Goal: Ask a question

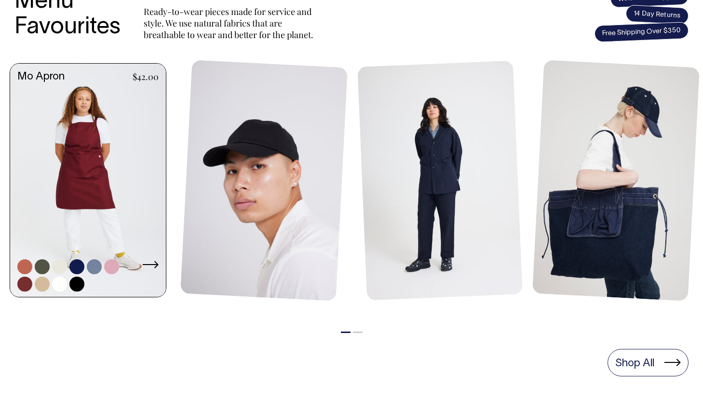
click at [104, 127] on link at bounding box center [88, 182] width 156 height 236
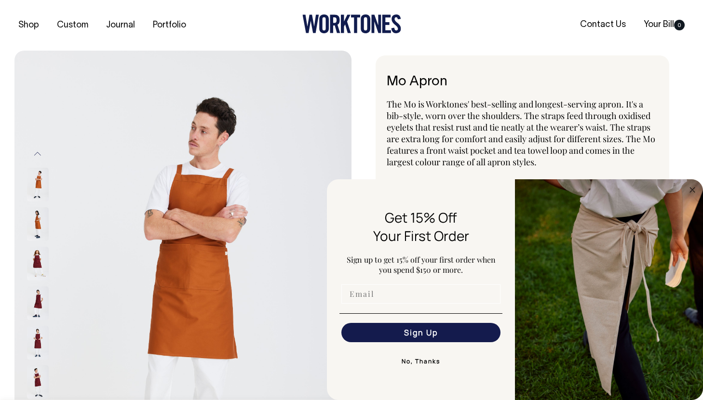
click at [363, 297] on input "Email" at bounding box center [420, 294] width 159 height 19
type input "joshljackson132@gmail.com"
click at [435, 336] on button "Sign Up" at bounding box center [420, 332] width 159 height 19
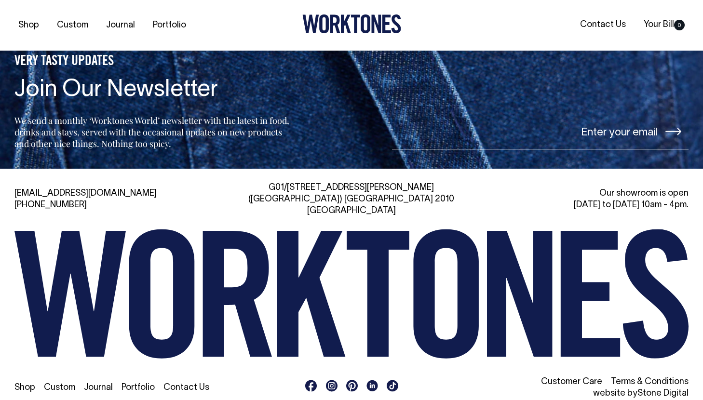
scroll to position [2045, 0]
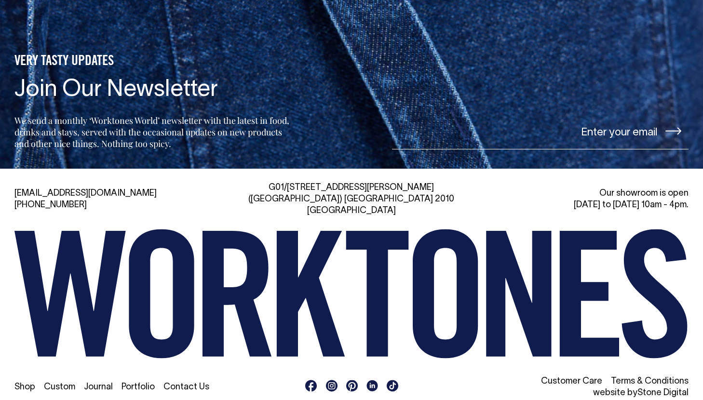
scroll to position [857, 0]
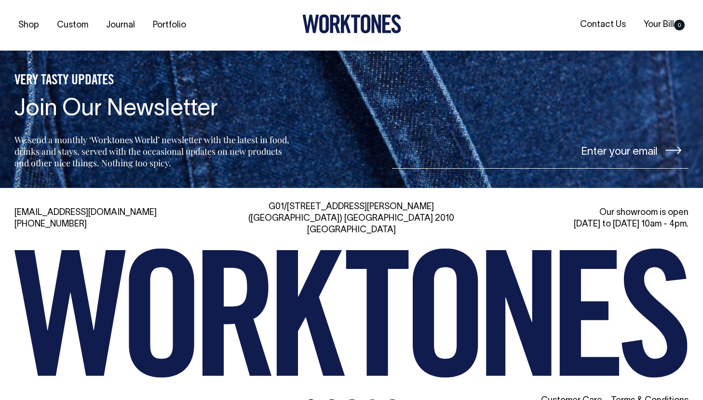
scroll to position [3940, 0]
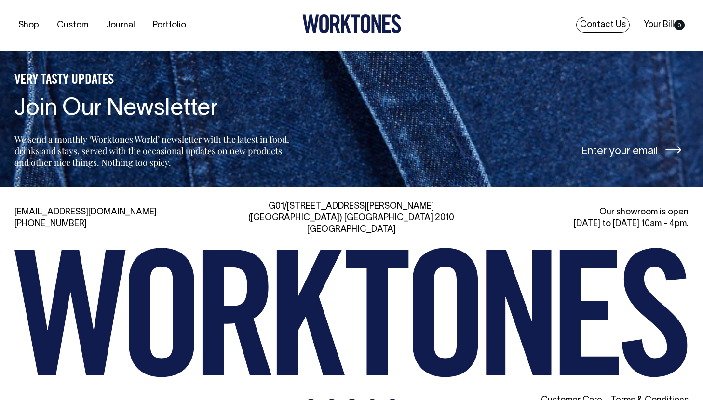
click at [600, 23] on link "Contact Us" at bounding box center [603, 25] width 54 height 16
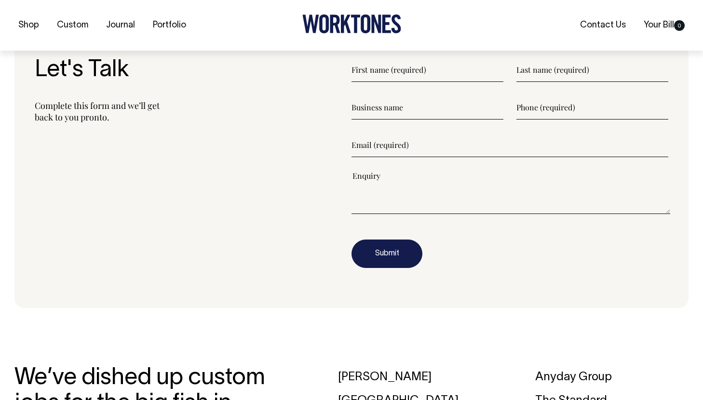
scroll to position [1154, 0]
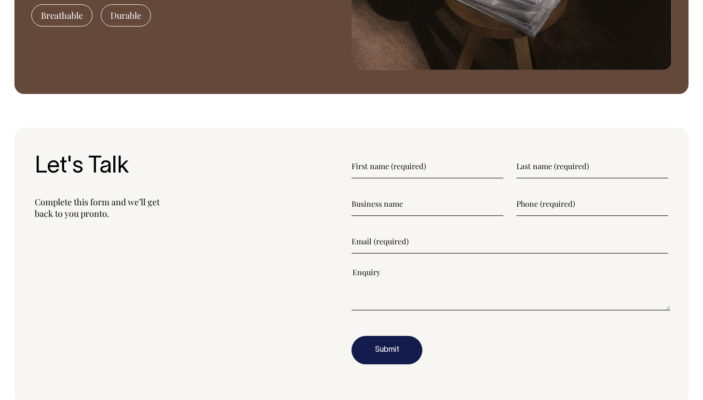
click at [407, 163] on input"] "text" at bounding box center [428, 166] width 152 height 24
type input"] "[PERSON_NAME]"
type input"] "5 Little Pigs"
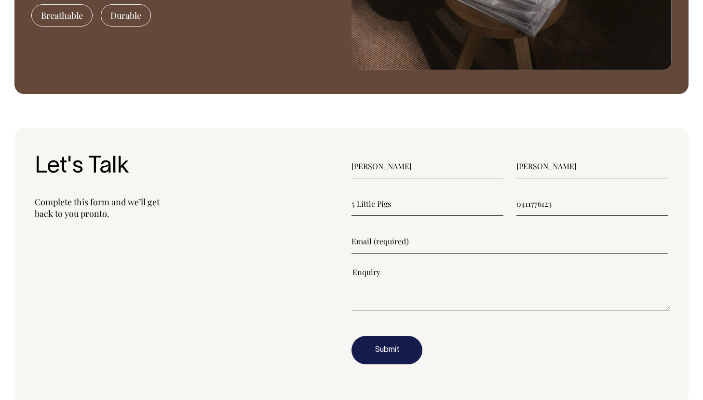
type input"] "0411776123"
type input"] "[EMAIL_ADDRESS][DOMAIN_NAME]"
click at [390, 290] on textarea"] "Hey guys, I just wasnt sure" at bounding box center [511, 288] width 319 height 43
click at [429, 291] on textarea"] "Hey guys, I just wasn't sure" at bounding box center [511, 288] width 319 height 43
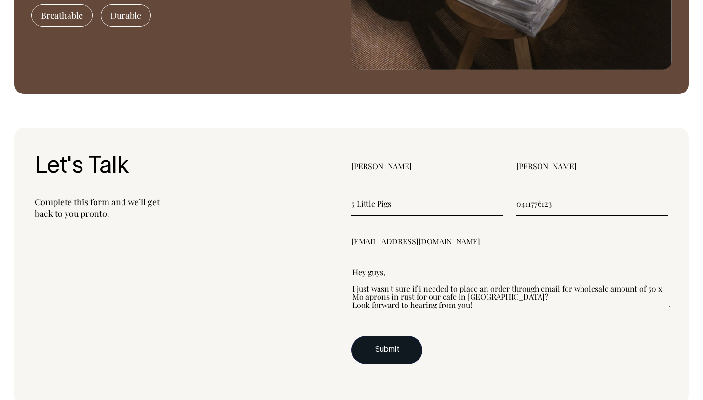
type textarea"] "Hey guys, I just wasn't sure if i needed to place an order through email for wh…"
click at [395, 347] on button "Submit" at bounding box center [387, 350] width 71 height 29
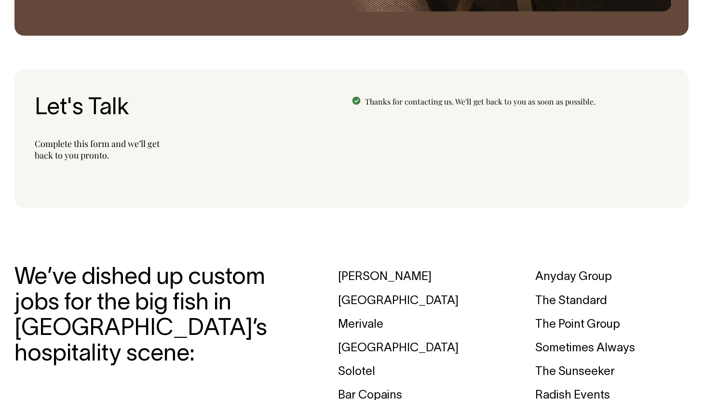
scroll to position [1114, 0]
